Goal: Unclear

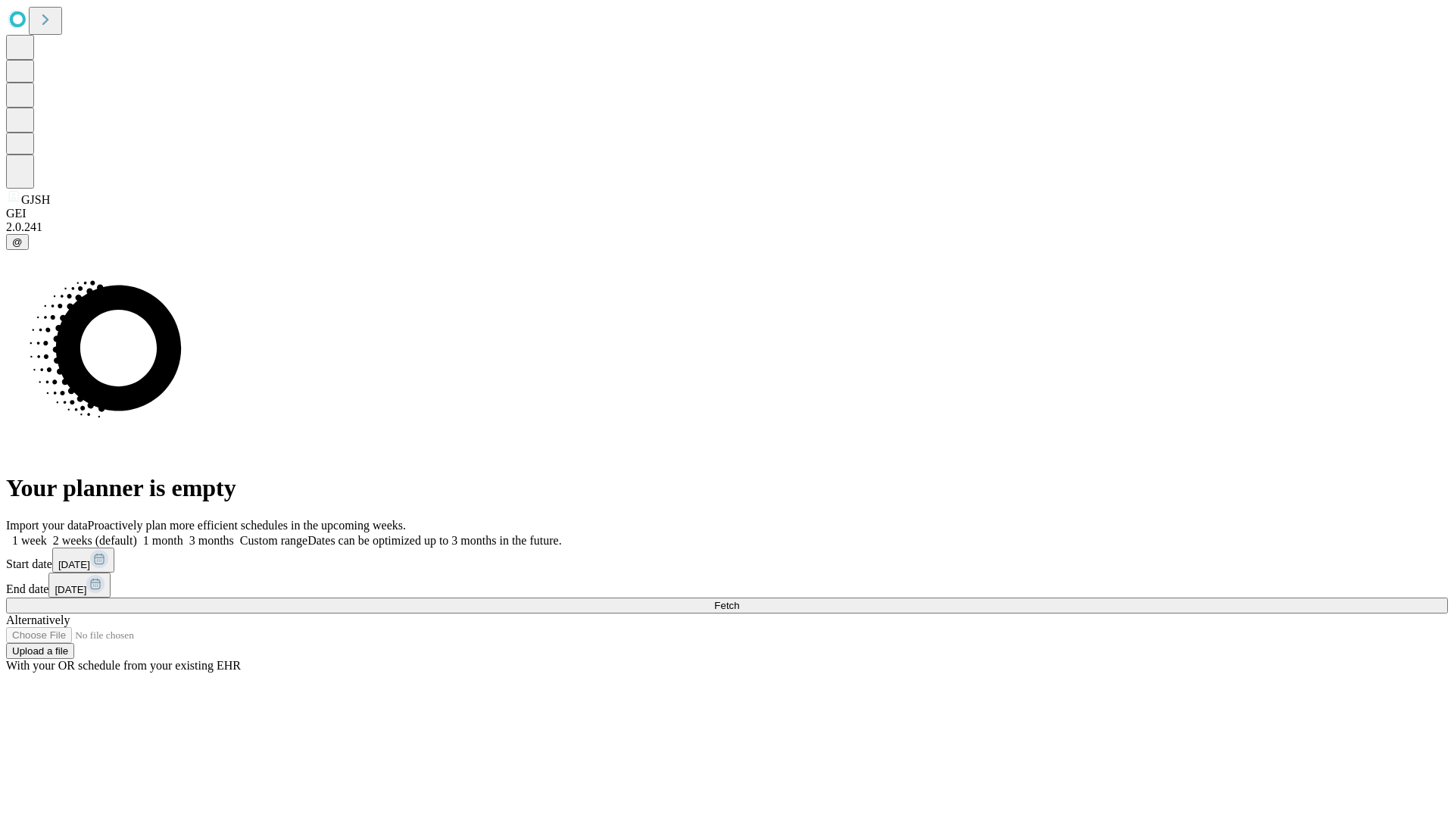
click at [739, 600] on span "Fetch" at bounding box center [726, 605] width 25 height 11
